Goal: Information Seeking & Learning: Learn about a topic

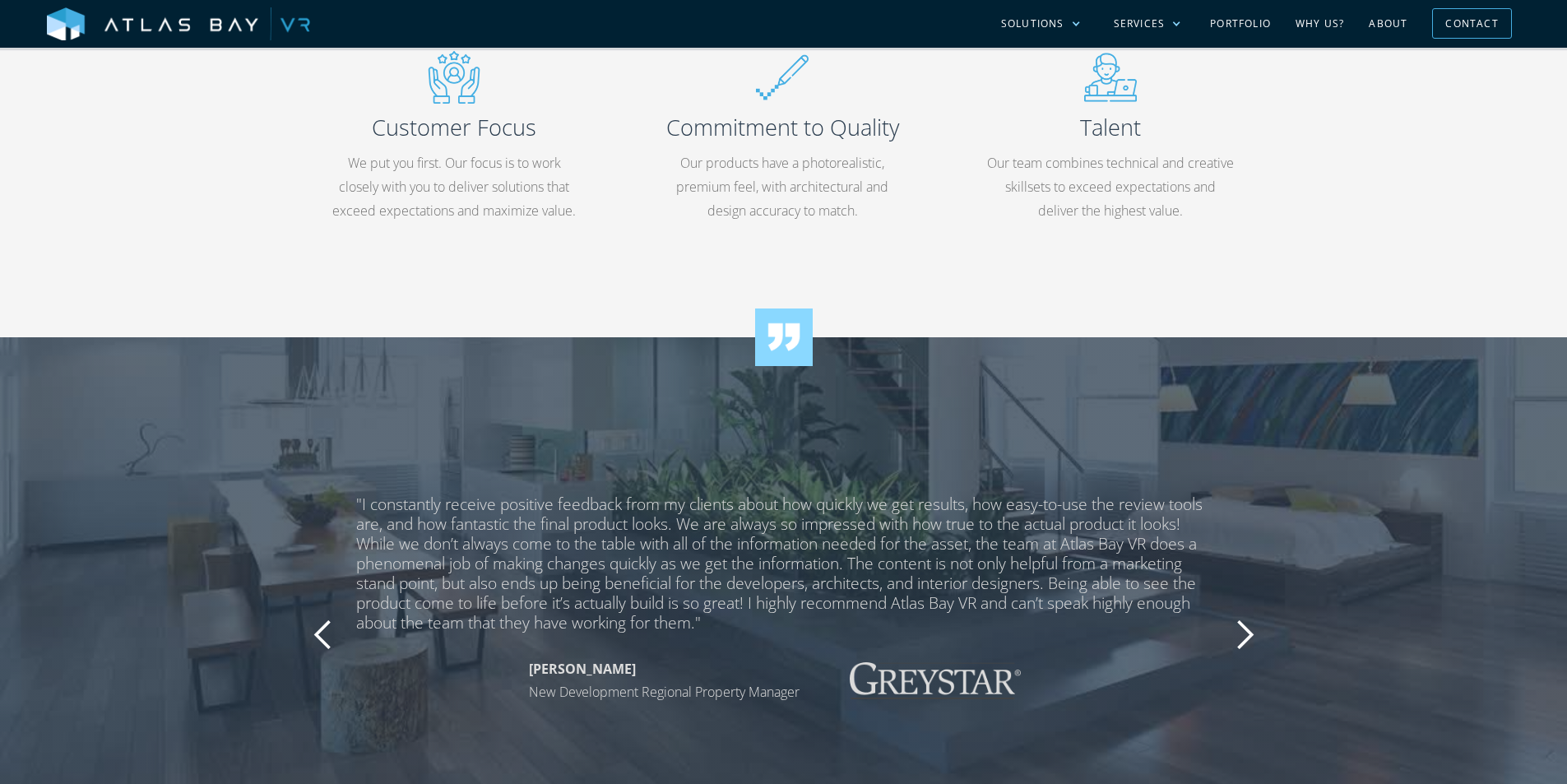
scroll to position [1398, 0]
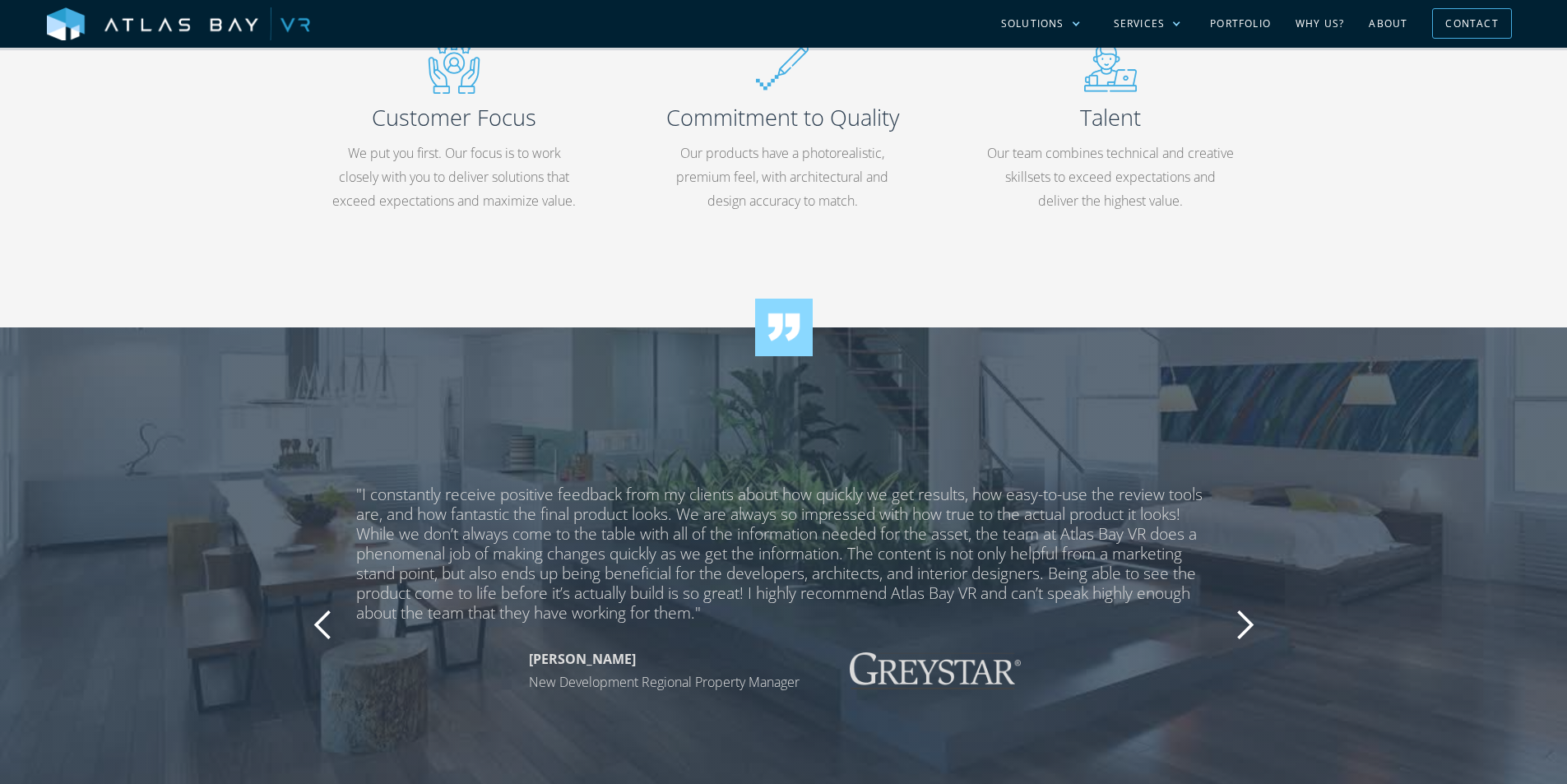
click at [1242, 621] on div "next slide" at bounding box center [1245, 624] width 33 height 33
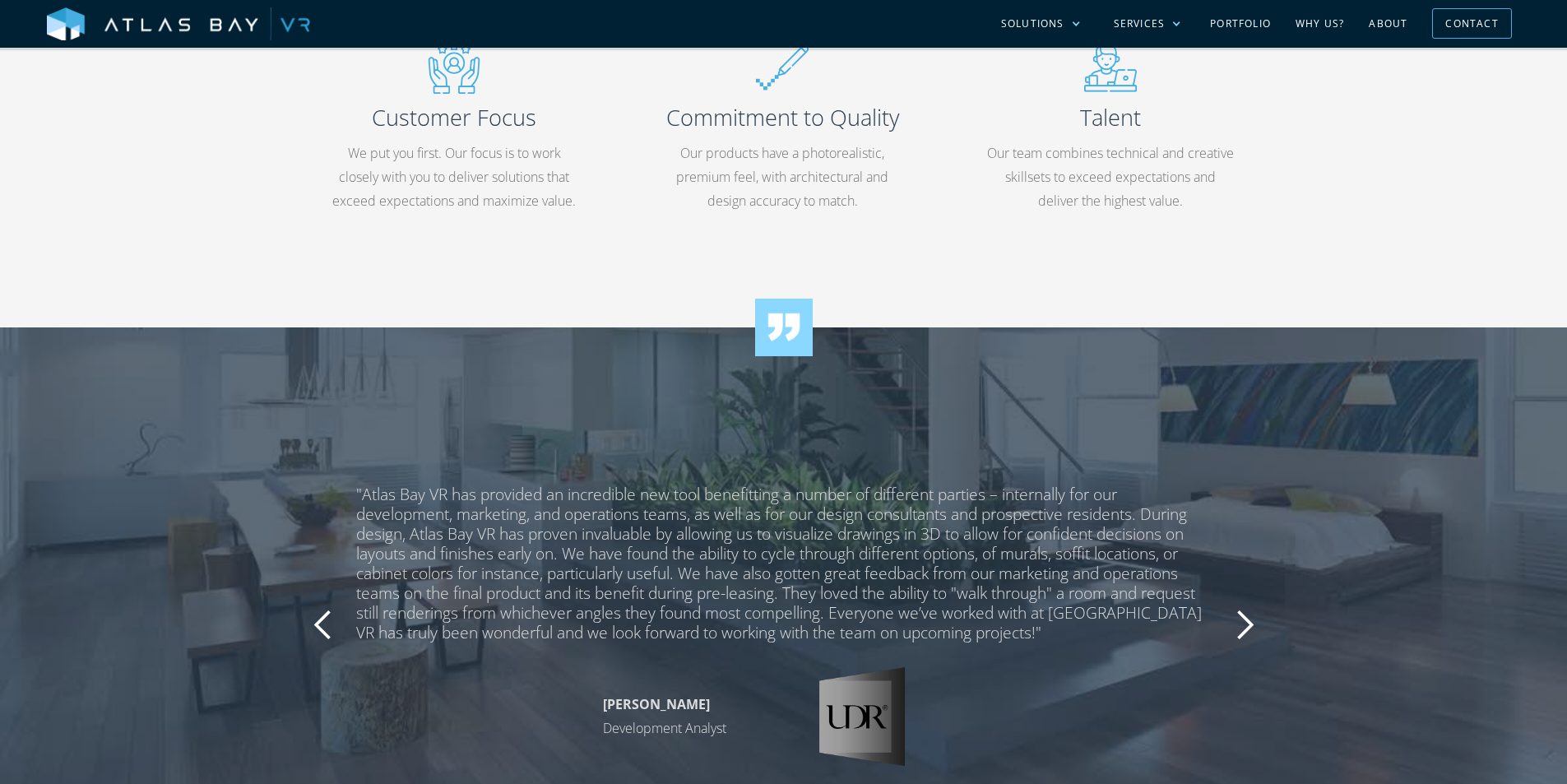
click at [1242, 621] on div "next slide" at bounding box center [1245, 624] width 33 height 33
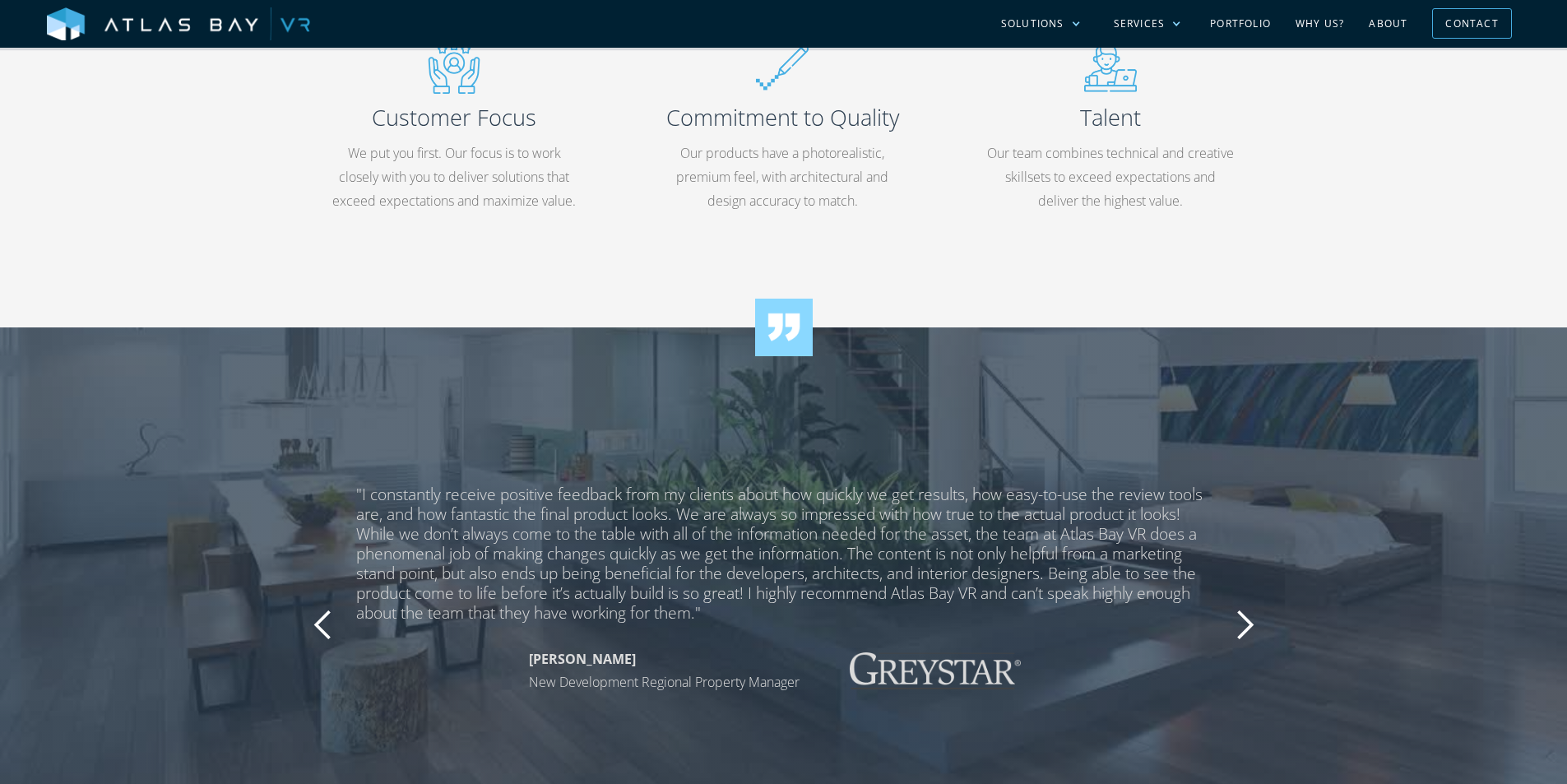
click at [1242, 621] on div "next slide" at bounding box center [1245, 624] width 33 height 33
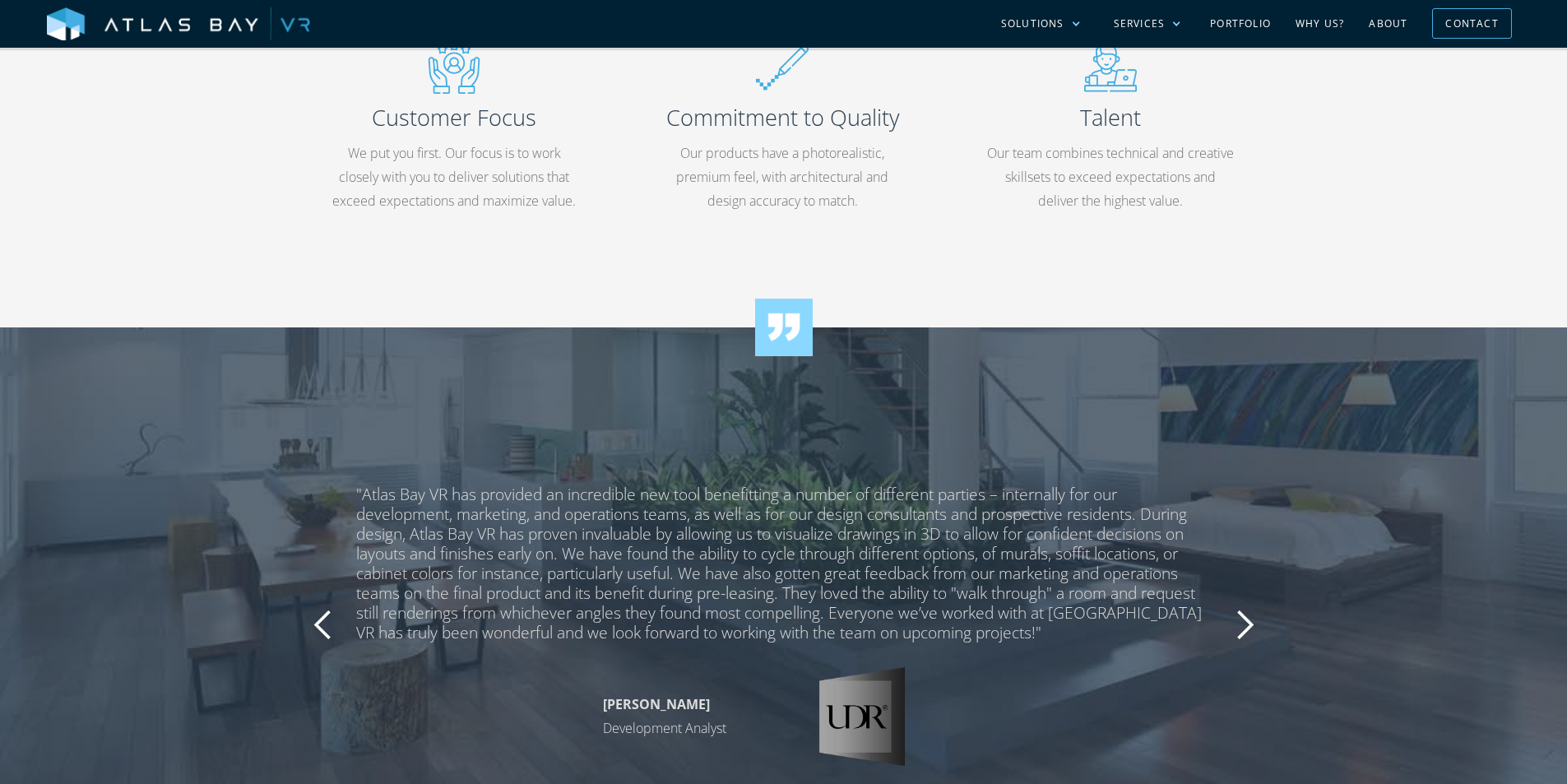
click at [1242, 621] on div "next slide" at bounding box center [1245, 624] width 33 height 33
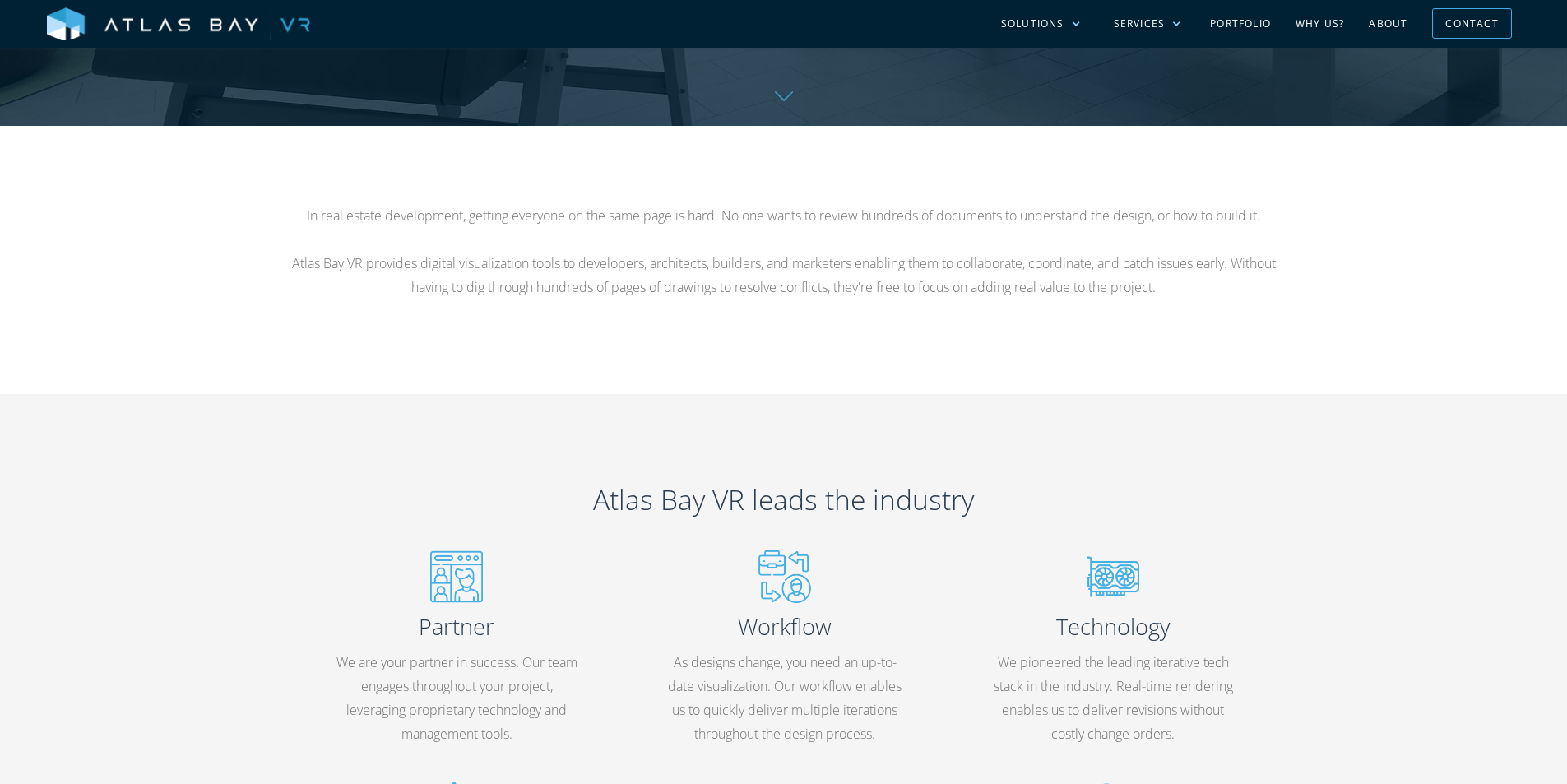
scroll to position [0, 0]
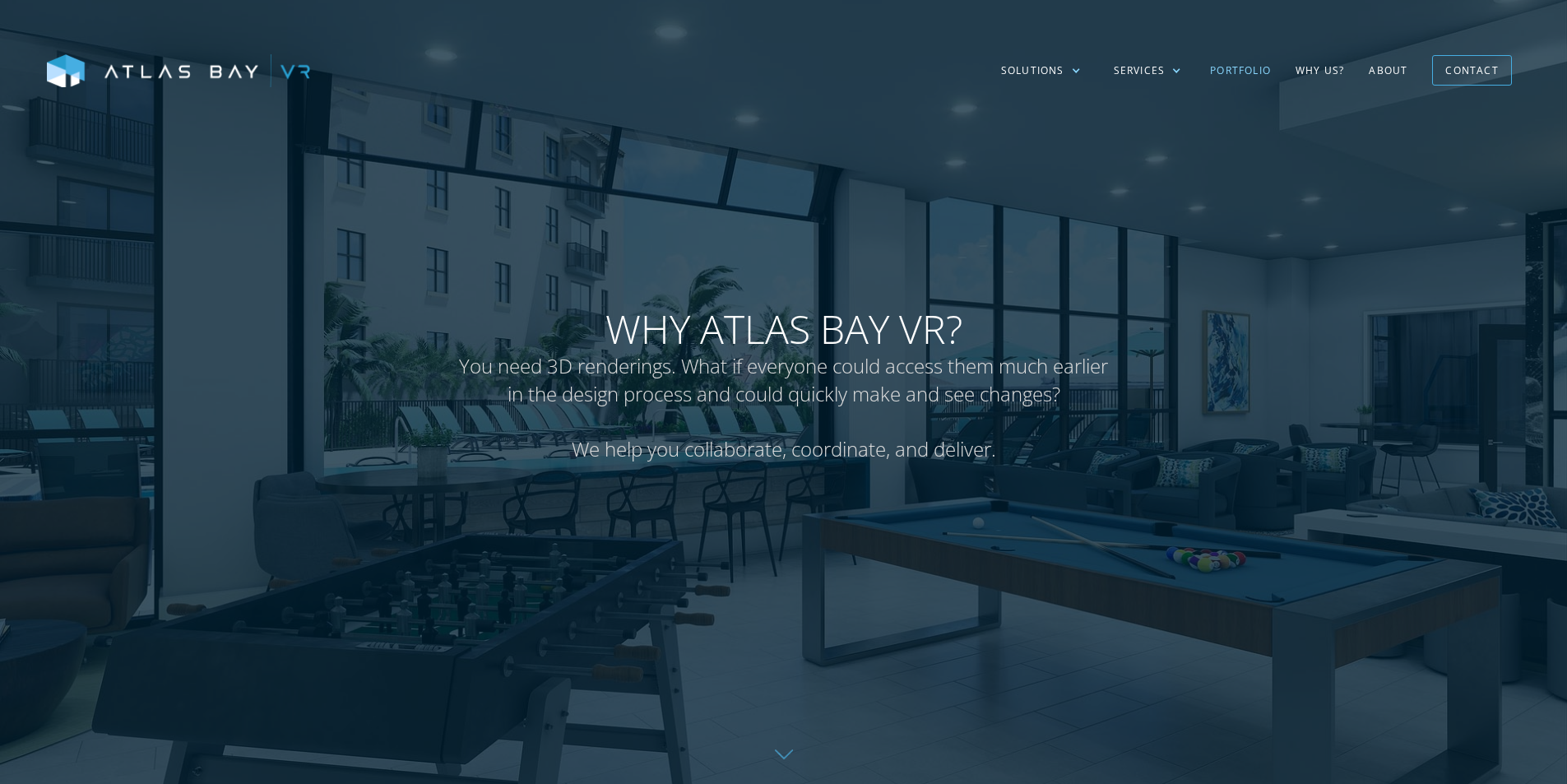
click at [1226, 65] on link "Portfolio" at bounding box center [1241, 70] width 85 height 47
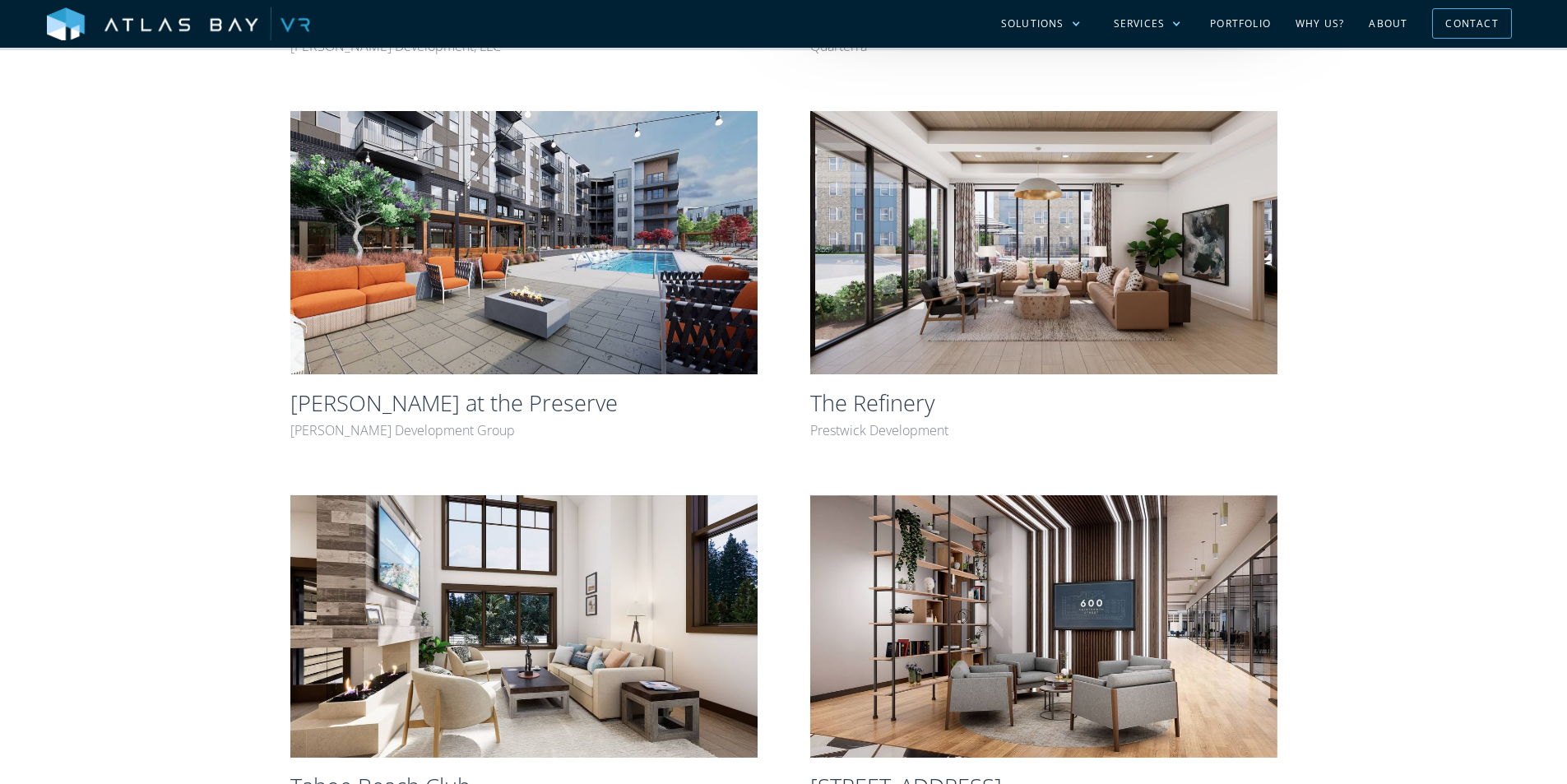
scroll to position [393, 0]
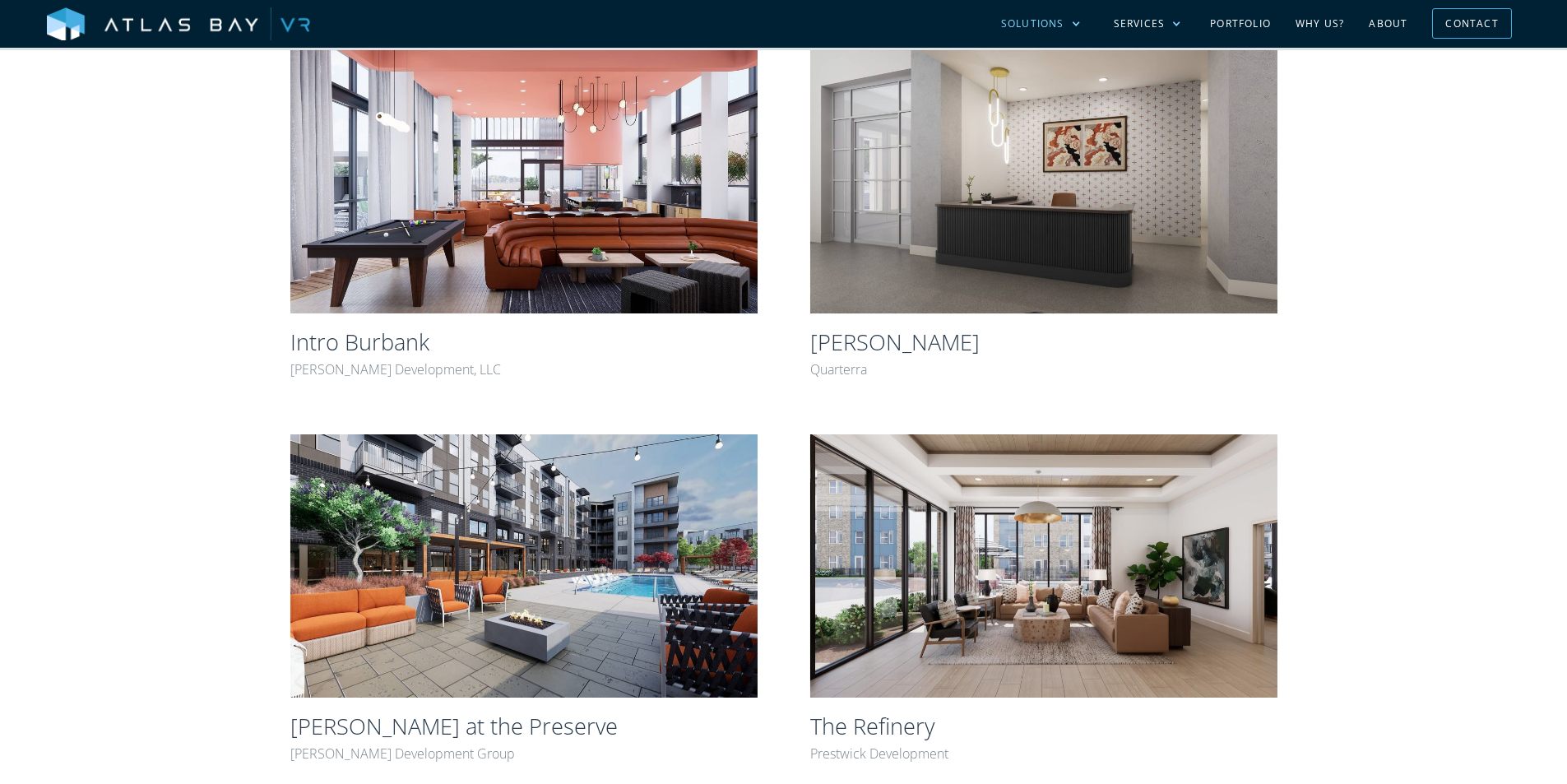
click at [1076, 27] on div at bounding box center [1077, 24] width 10 height 10
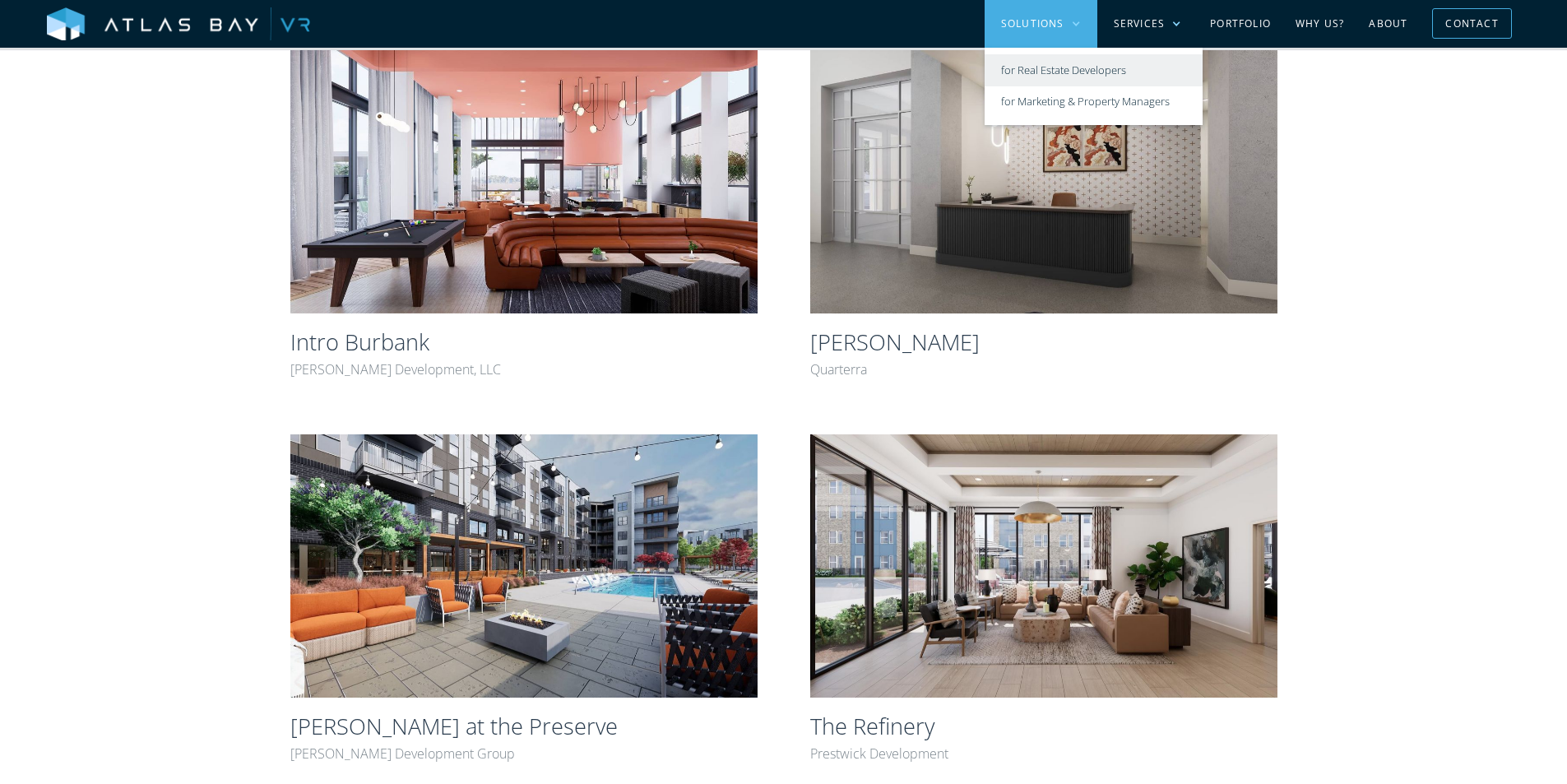
click at [1072, 58] on link "for Real Estate Developers" at bounding box center [1093, 70] width 218 height 32
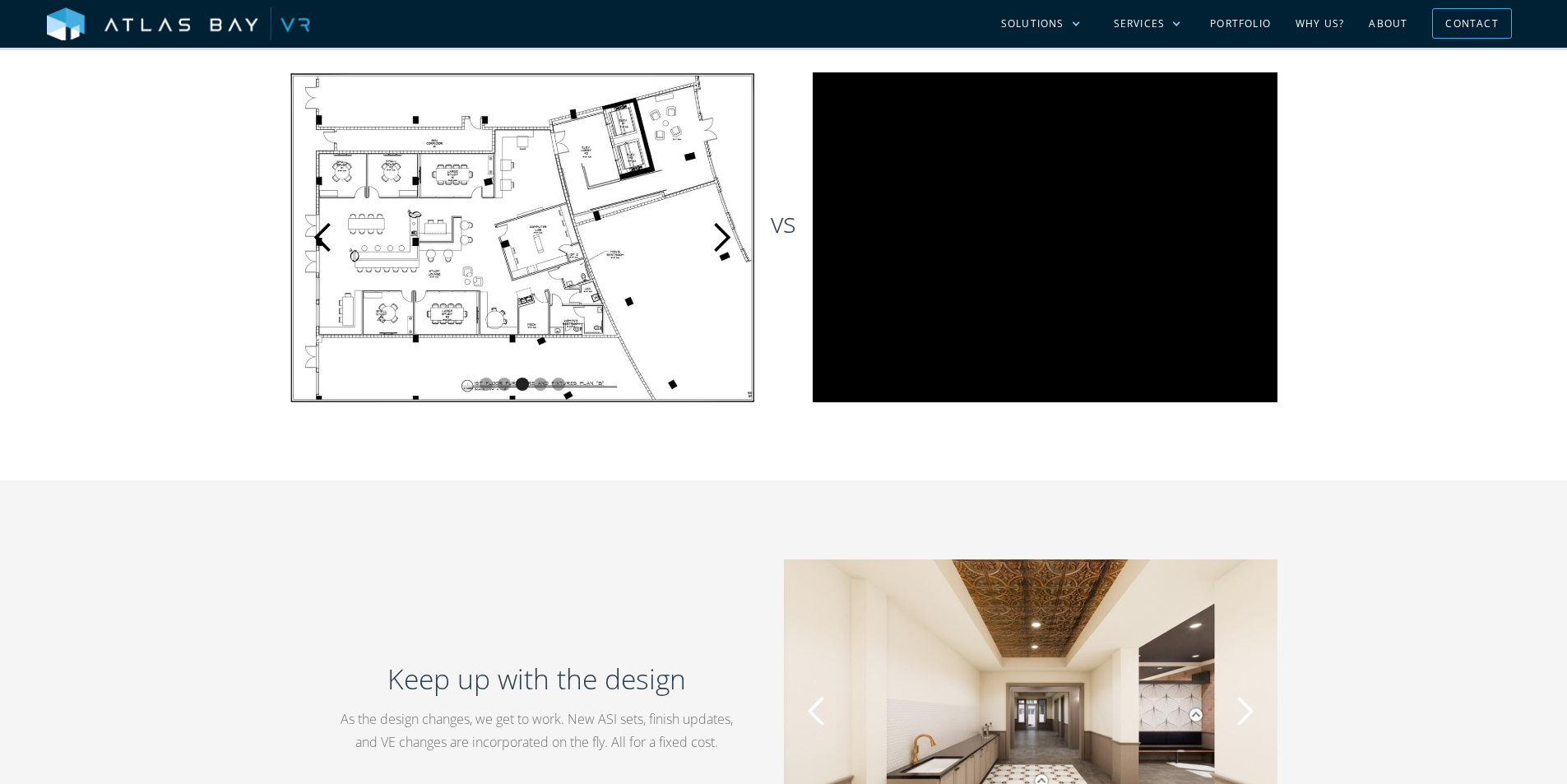
scroll to position [1234, 0]
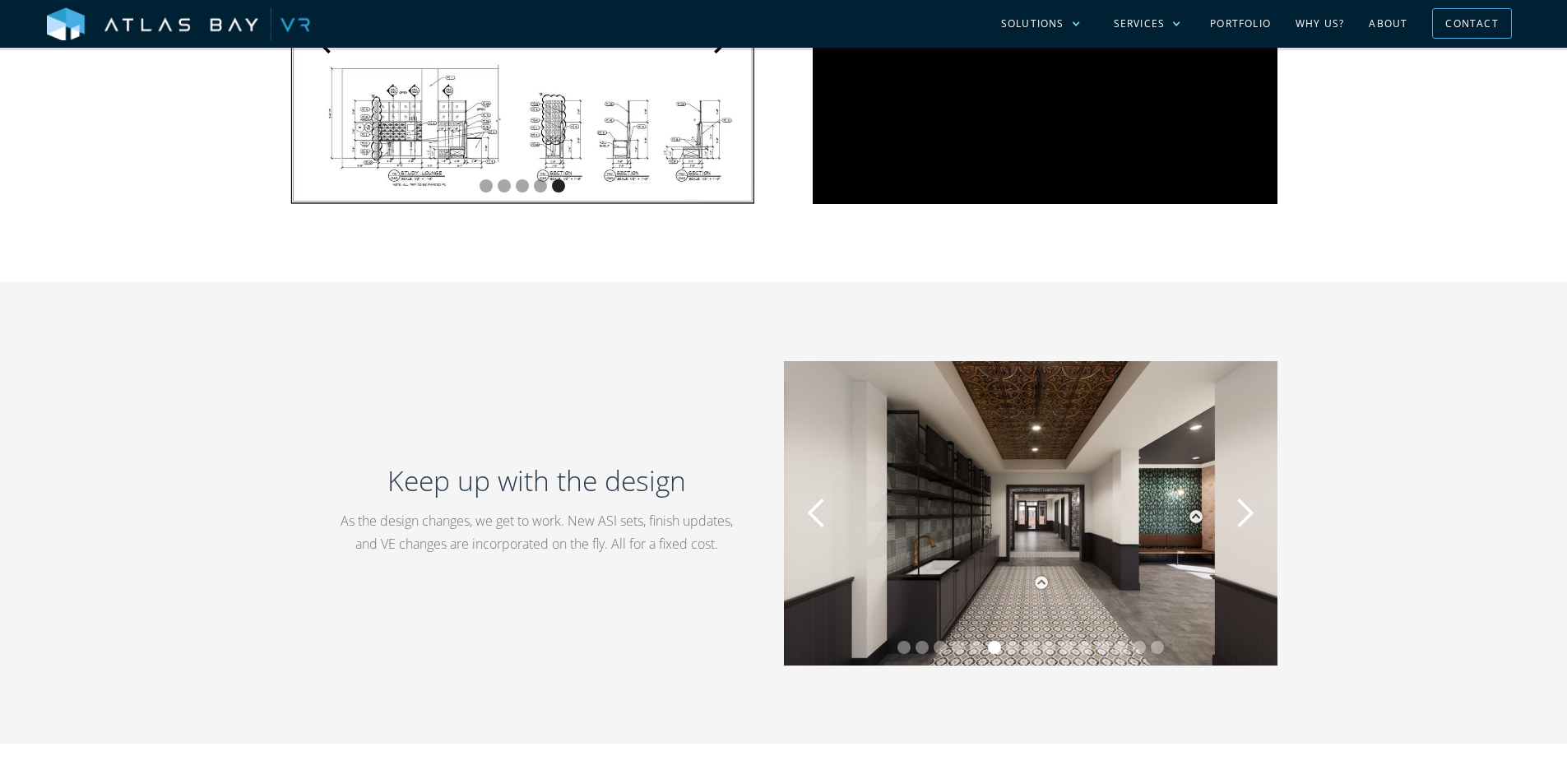
click at [1251, 513] on div "next slide" at bounding box center [1245, 513] width 33 height 33
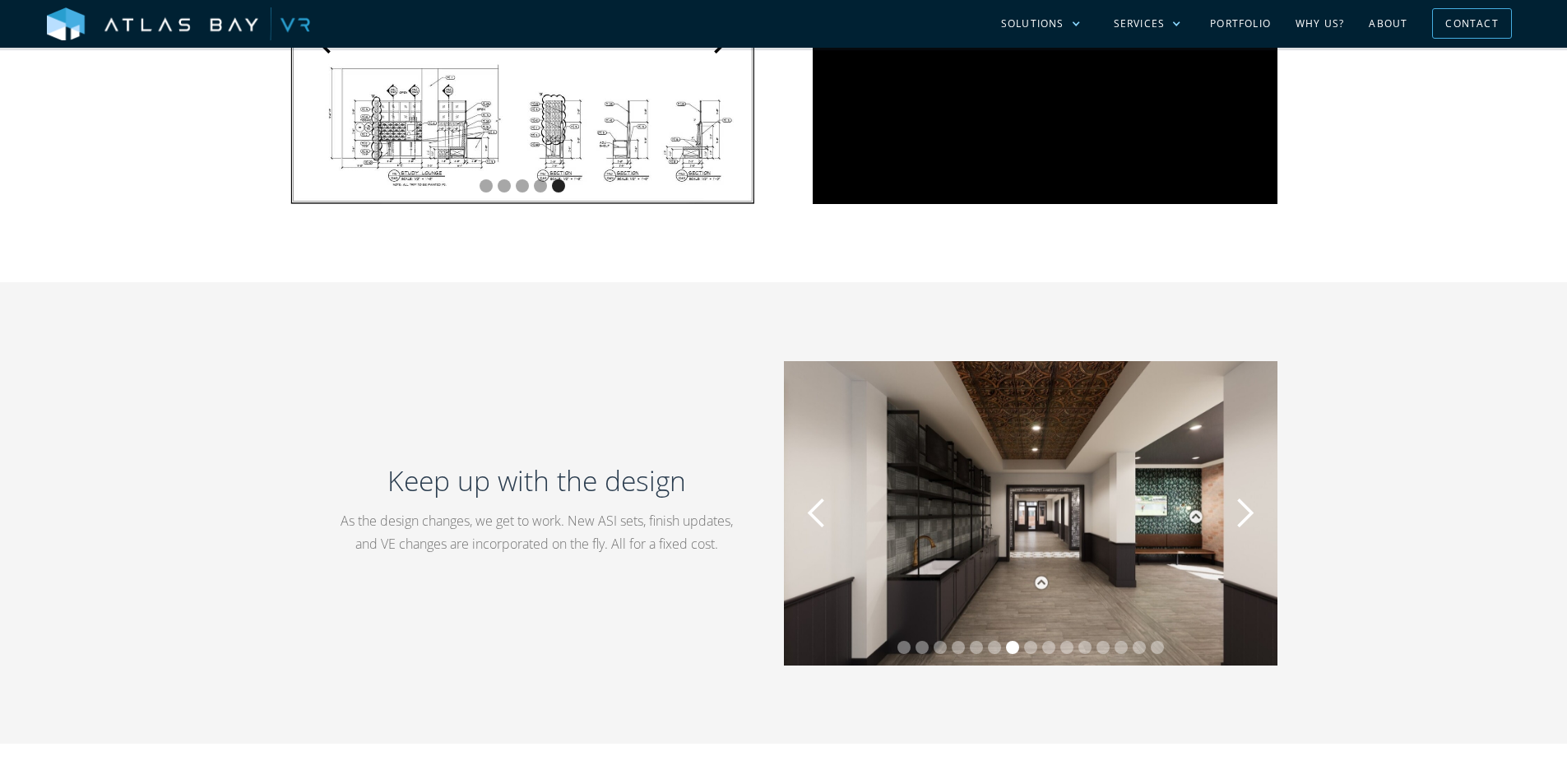
click at [1251, 513] on div "next slide" at bounding box center [1245, 513] width 33 height 33
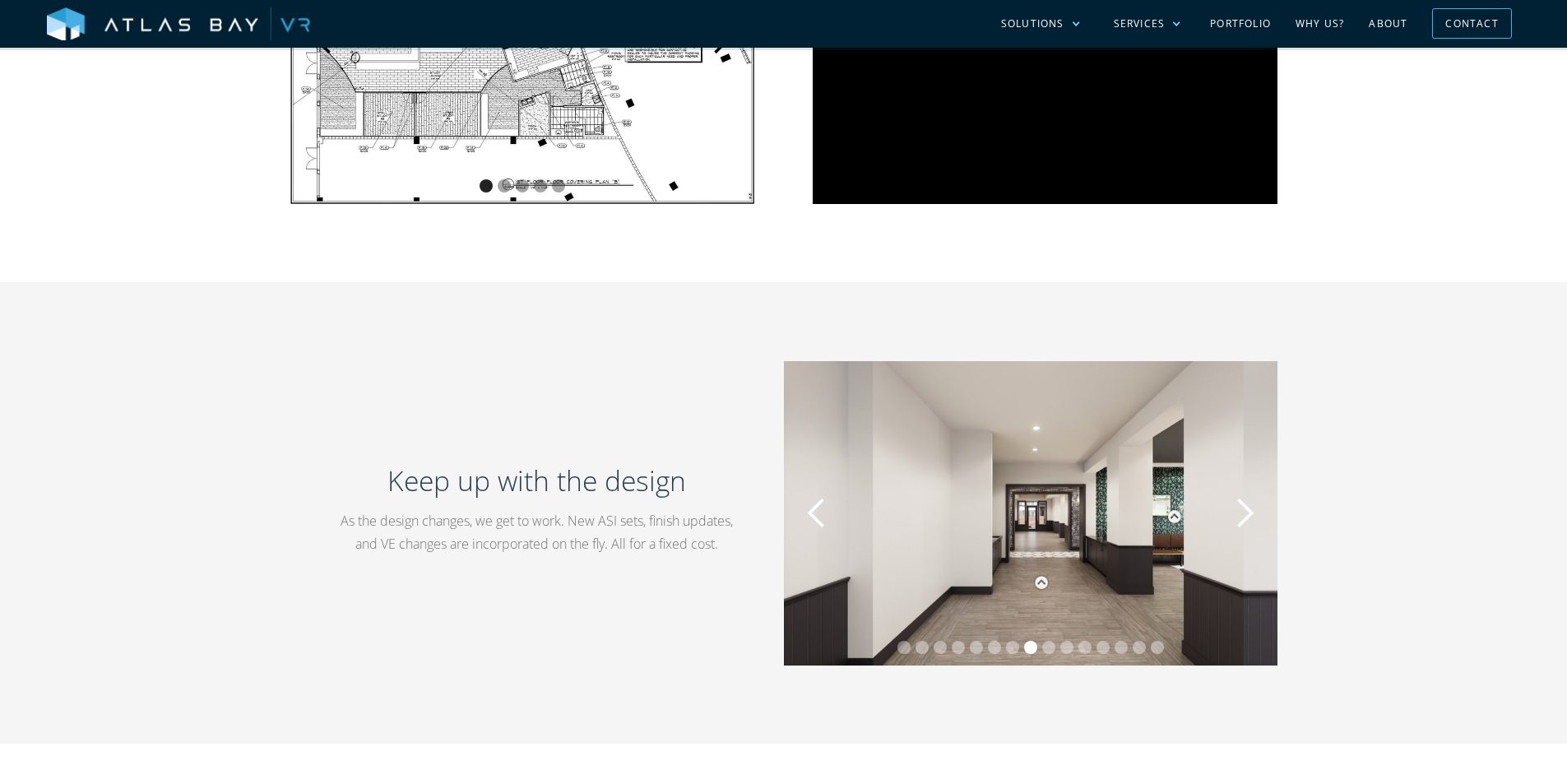
click at [1251, 513] on div "next slide" at bounding box center [1245, 513] width 33 height 33
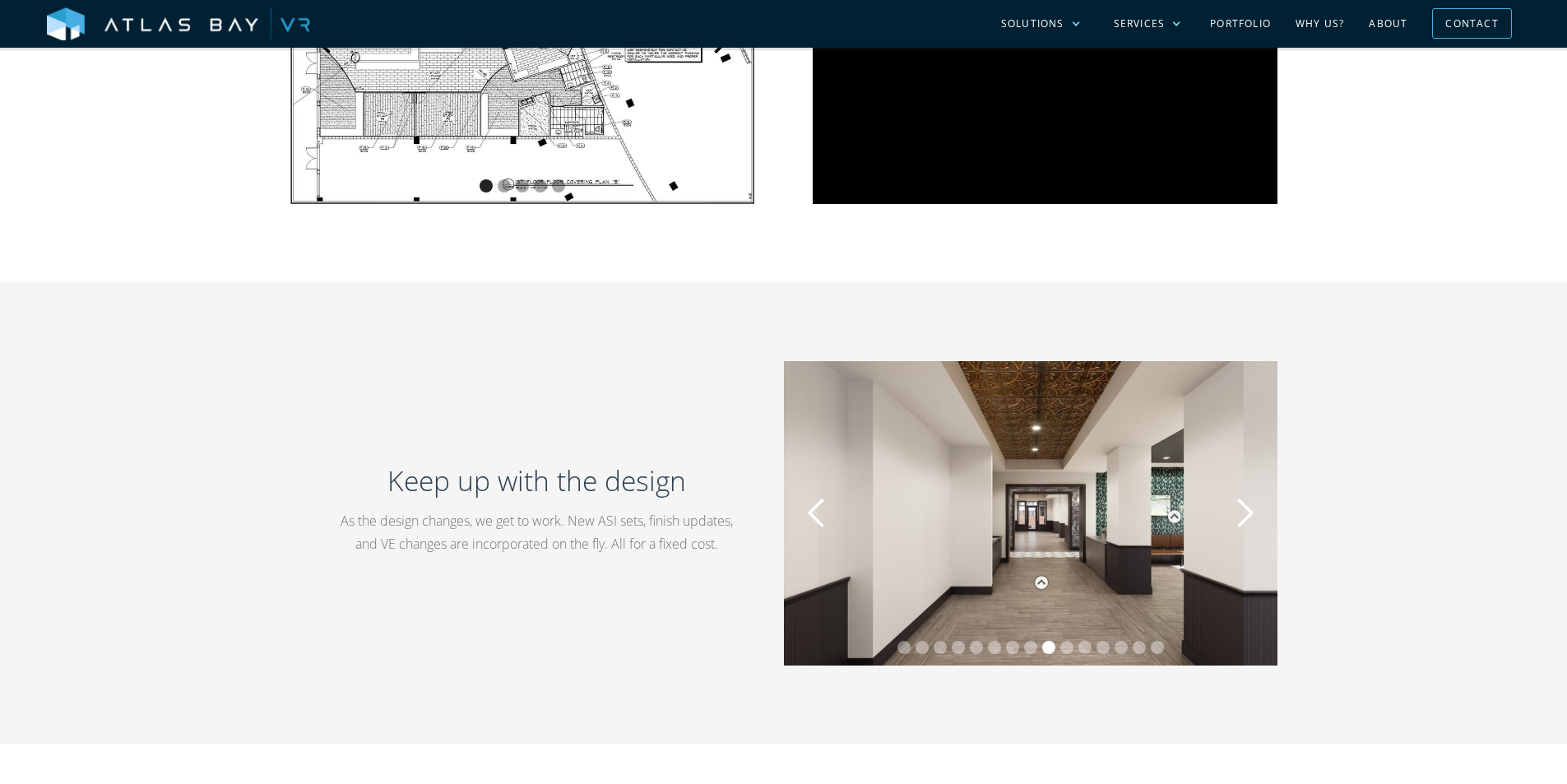
click at [1251, 513] on div "next slide" at bounding box center [1245, 513] width 33 height 33
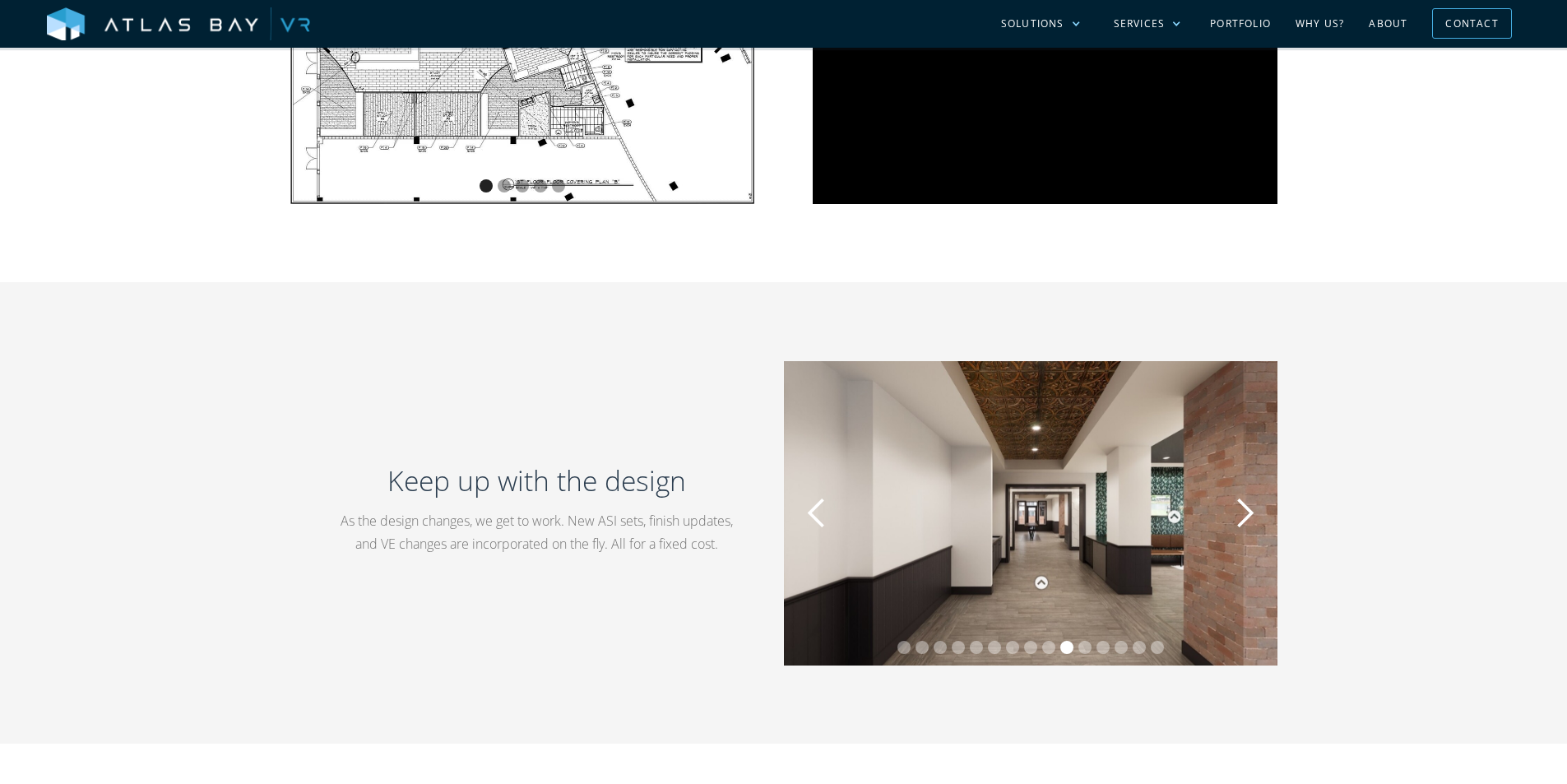
click at [1251, 513] on div "next slide" at bounding box center [1245, 513] width 33 height 33
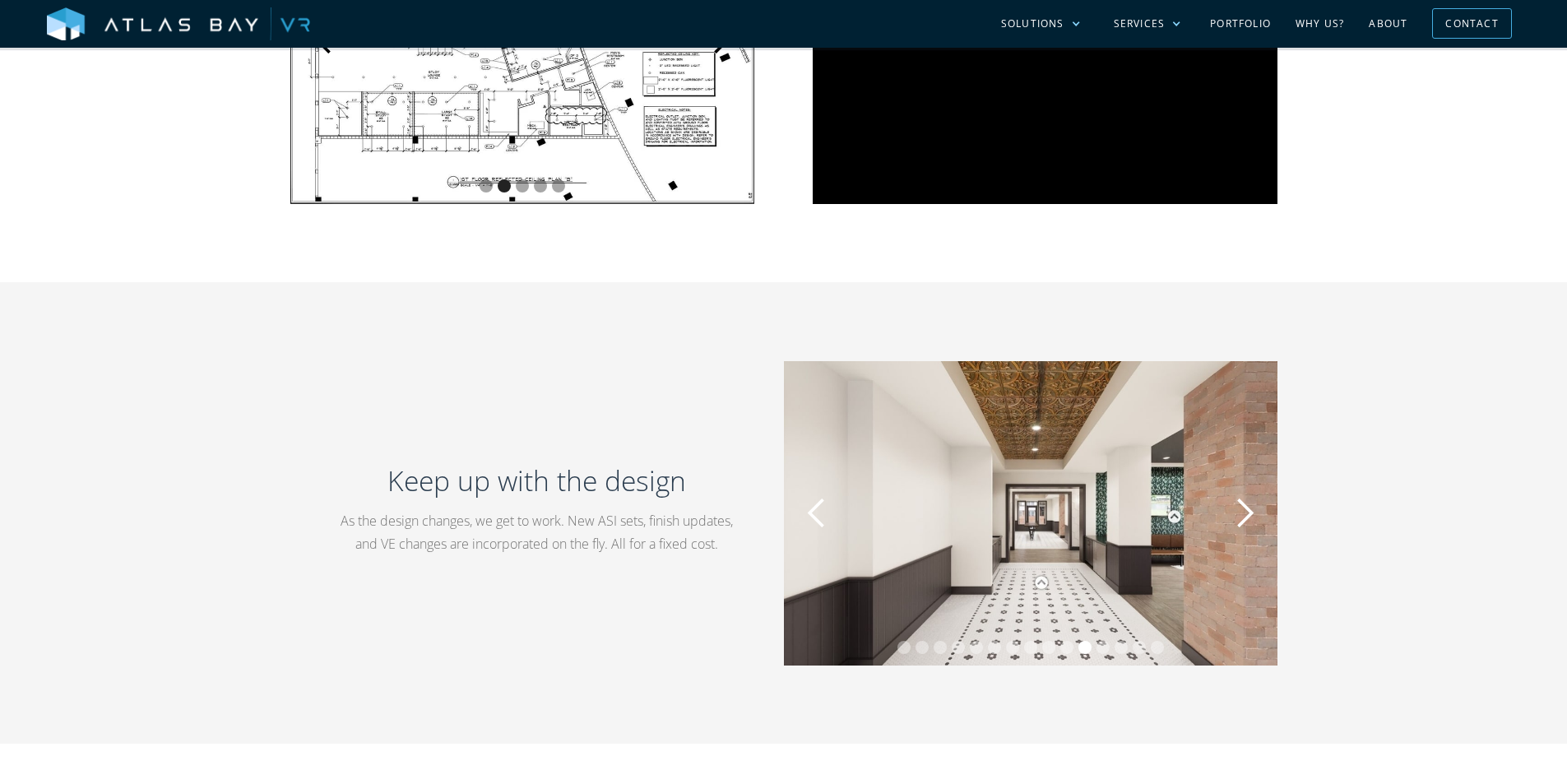
click at [1251, 513] on div "next slide" at bounding box center [1245, 513] width 33 height 33
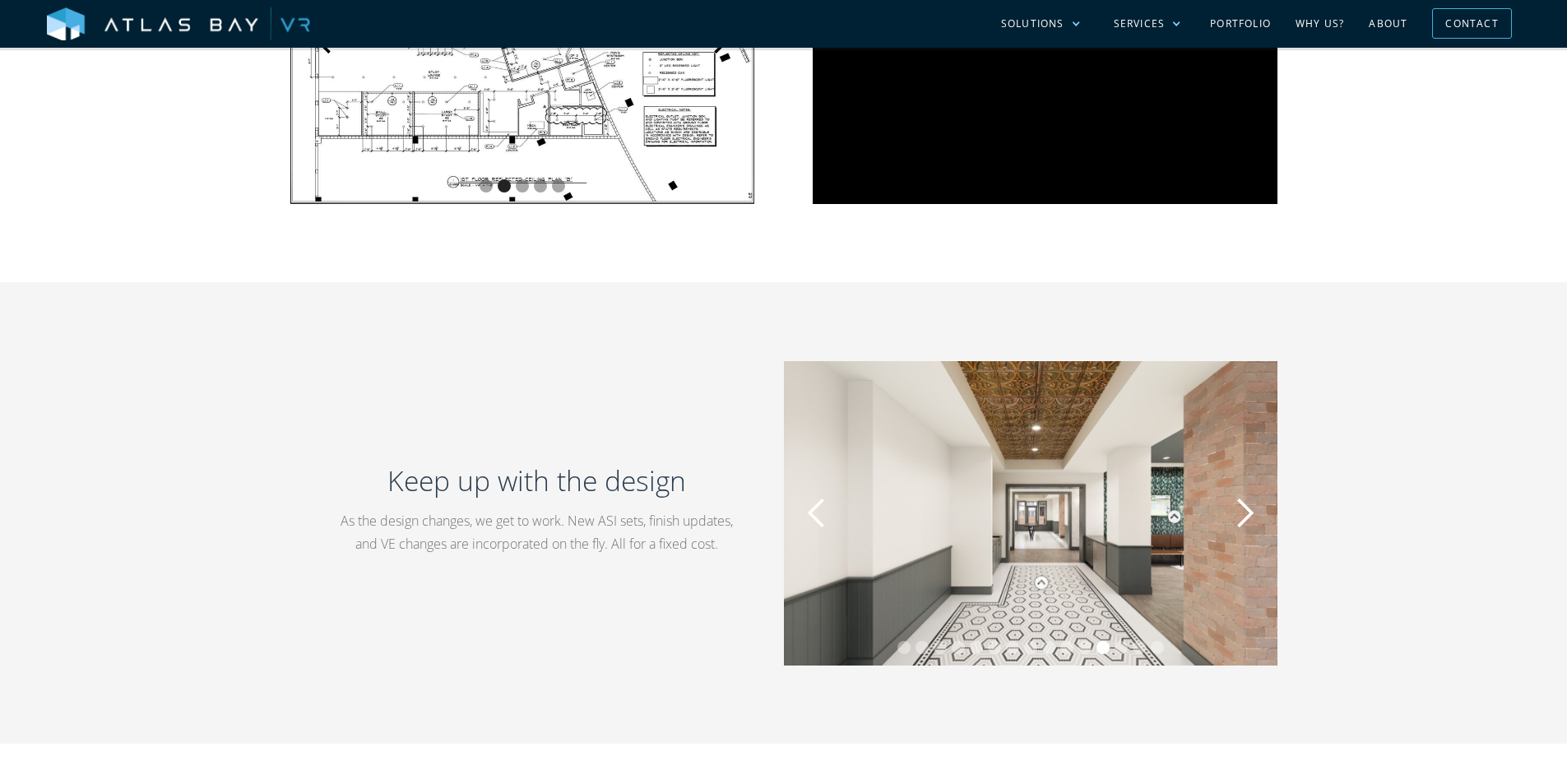
click at [1251, 513] on div "next slide" at bounding box center [1245, 513] width 33 height 33
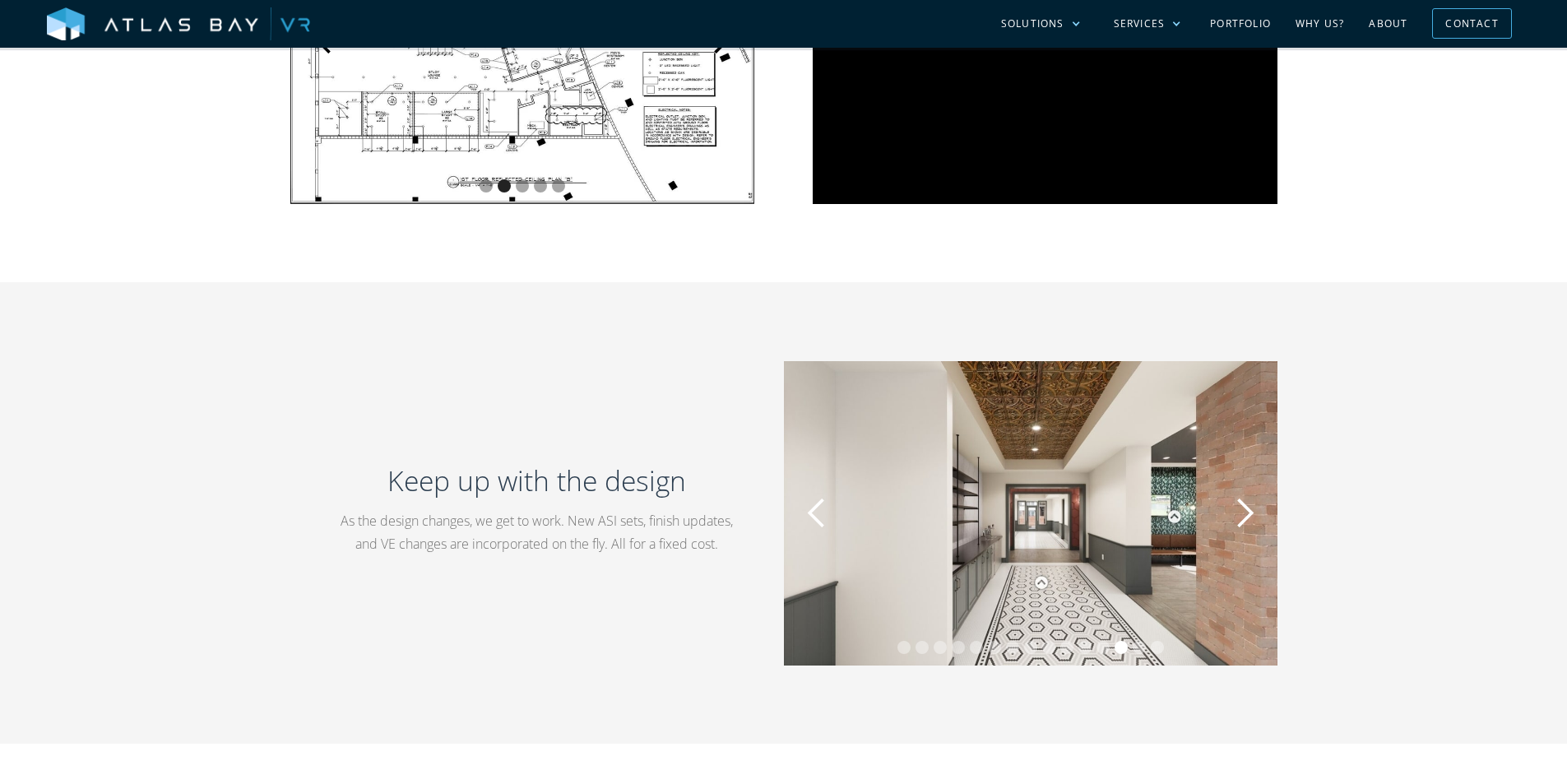
click at [1251, 513] on div "next slide" at bounding box center [1245, 513] width 33 height 33
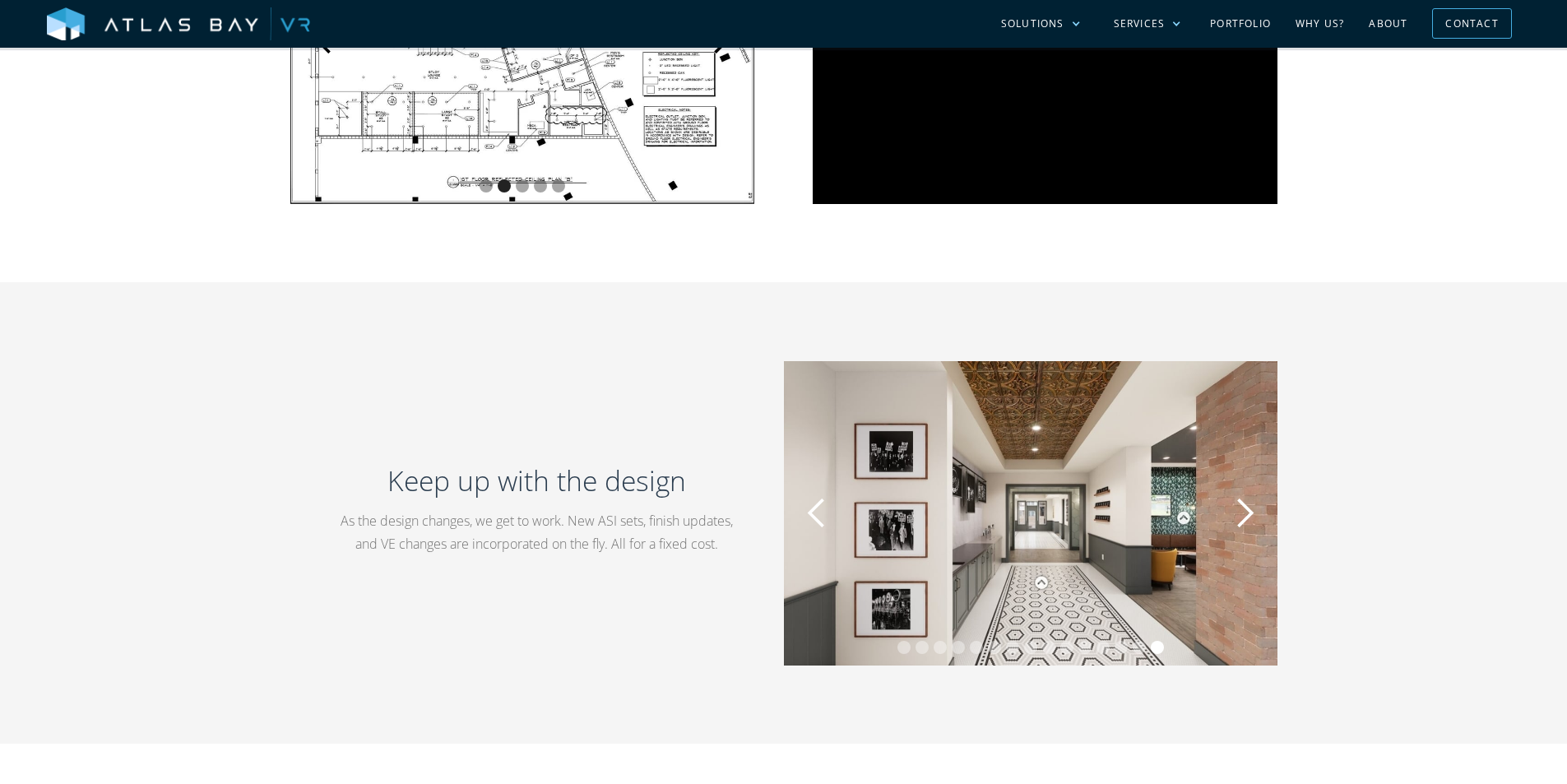
click at [1251, 513] on div "next slide" at bounding box center [1245, 513] width 33 height 33
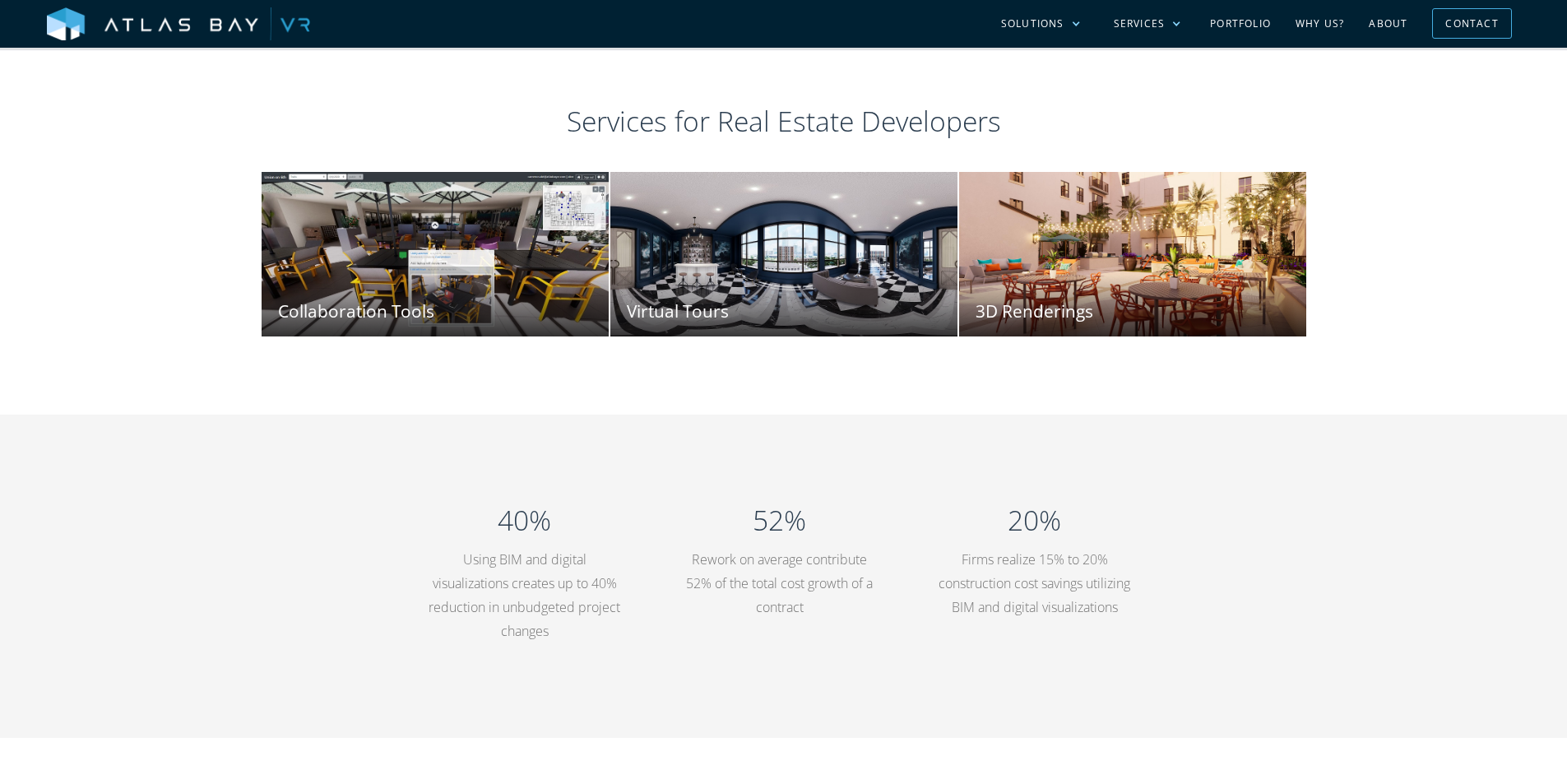
scroll to position [2796, 0]
